Goal: Information Seeking & Learning: Understand process/instructions

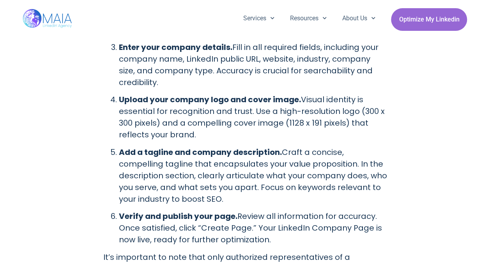
scroll to position [1052, 0]
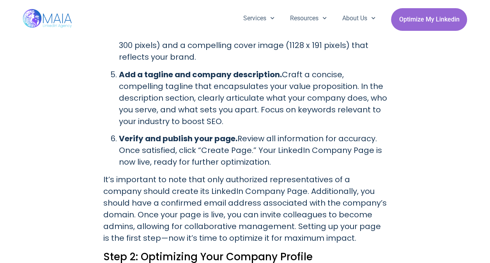
drag, startPoint x: 270, startPoint y: 150, endPoint x: 107, endPoint y: 118, distance: 166.0
click at [107, 118] on ol "Log in to your LinkedIn account. Make sure you’re using your professional profi…" at bounding box center [245, 7] width 284 height 320
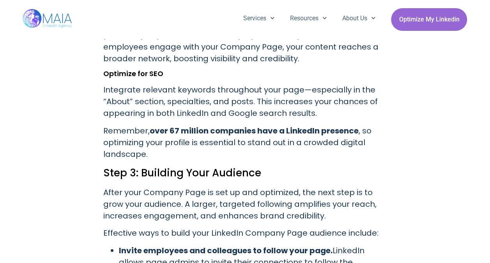
scroll to position [1870, 0]
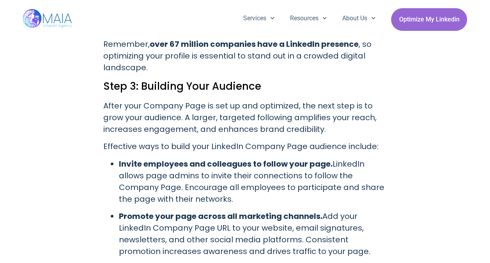
drag, startPoint x: 251, startPoint y: 189, endPoint x: 118, endPoint y: 151, distance: 138.5
click at [118, 158] on ul "Invite employees and colleagues to follow your page. LinkedIn allows page admin…" at bounding box center [245, 254] width 284 height 192
click at [254, 187] on p "Invite employees and colleagues to follow your page. LinkedIn allows page admin…" at bounding box center [253, 181] width 268 height 47
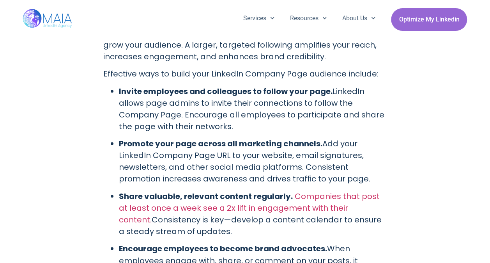
scroll to position [1948, 0]
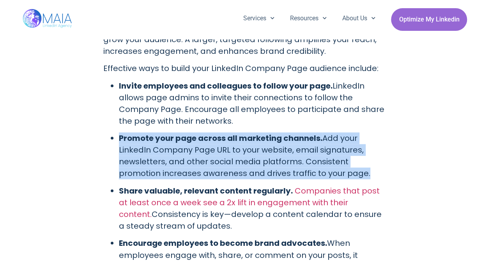
drag, startPoint x: 131, startPoint y: 131, endPoint x: 373, endPoint y: 168, distance: 245.4
click at [373, 168] on ul "Invite employees and colleagues to follow your page. LinkedIn allows page admin…" at bounding box center [245, 176] width 284 height 192
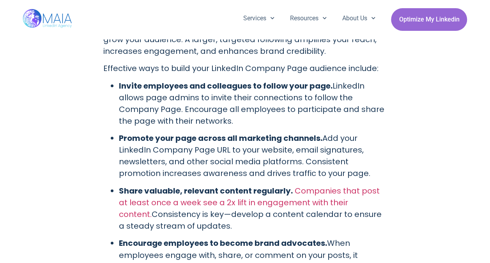
click at [284, 210] on p "Share valuable, relevant content regularly. Companies that post at least once a…" at bounding box center [253, 208] width 268 height 47
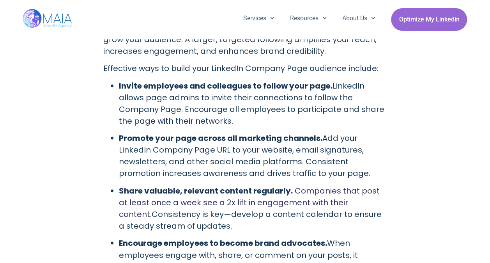
drag, startPoint x: 258, startPoint y: 211, endPoint x: 295, endPoint y: 180, distance: 48.1
click at [295, 185] on p "Share valuable, relevant content regularly. Companies that post at least once a…" at bounding box center [253, 208] width 268 height 47
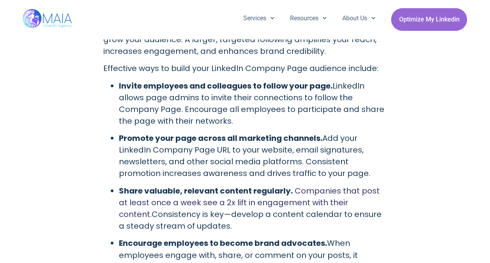
scroll to position [1987, 0]
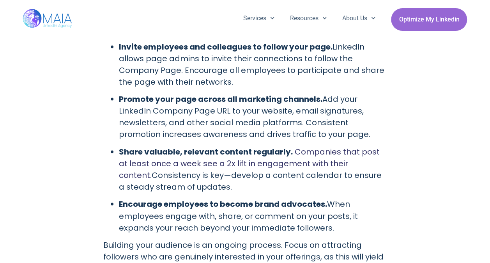
drag, startPoint x: 226, startPoint y: 171, endPoint x: 336, endPoint y: 153, distance: 111.6
click at [336, 153] on p "Share valuable, relevant content regularly. Companies that post at least once a…" at bounding box center [253, 169] width 268 height 47
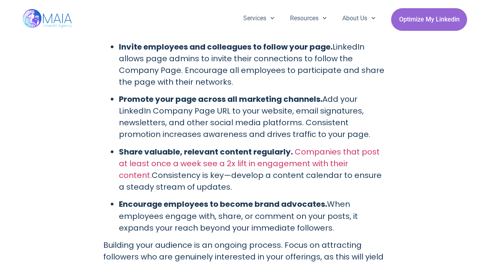
drag, startPoint x: 336, startPoint y: 153, endPoint x: 445, endPoint y: 182, distance: 112.6
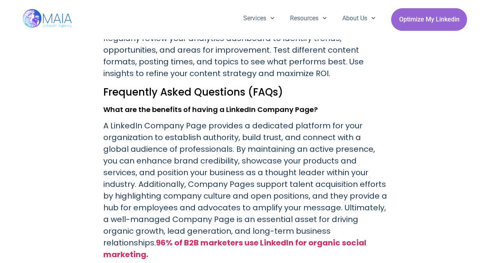
scroll to position [3078, 0]
